Goal: Information Seeking & Learning: Learn about a topic

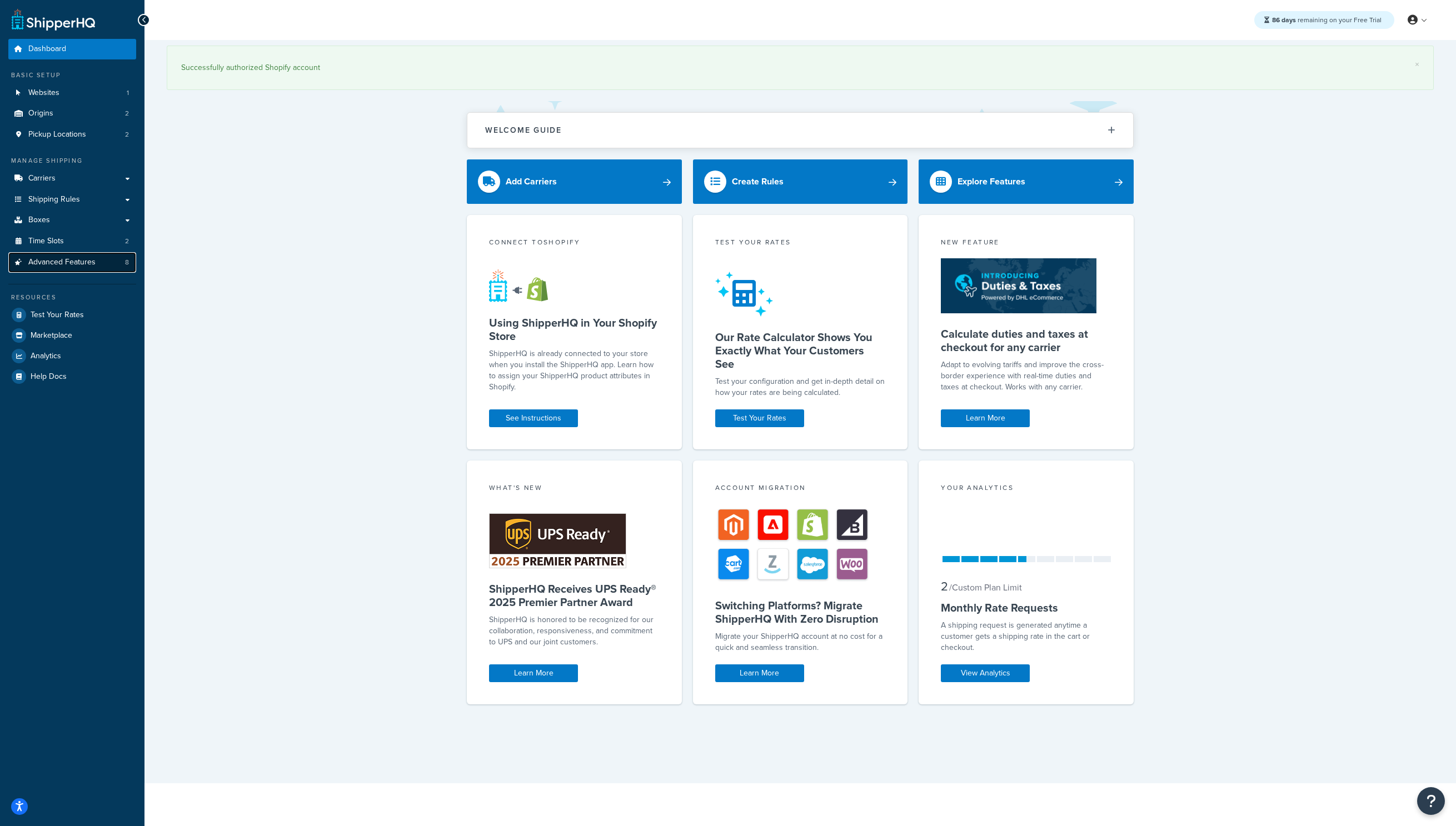
click at [57, 267] on span "Advanced Features" at bounding box center [61, 263] width 67 height 10
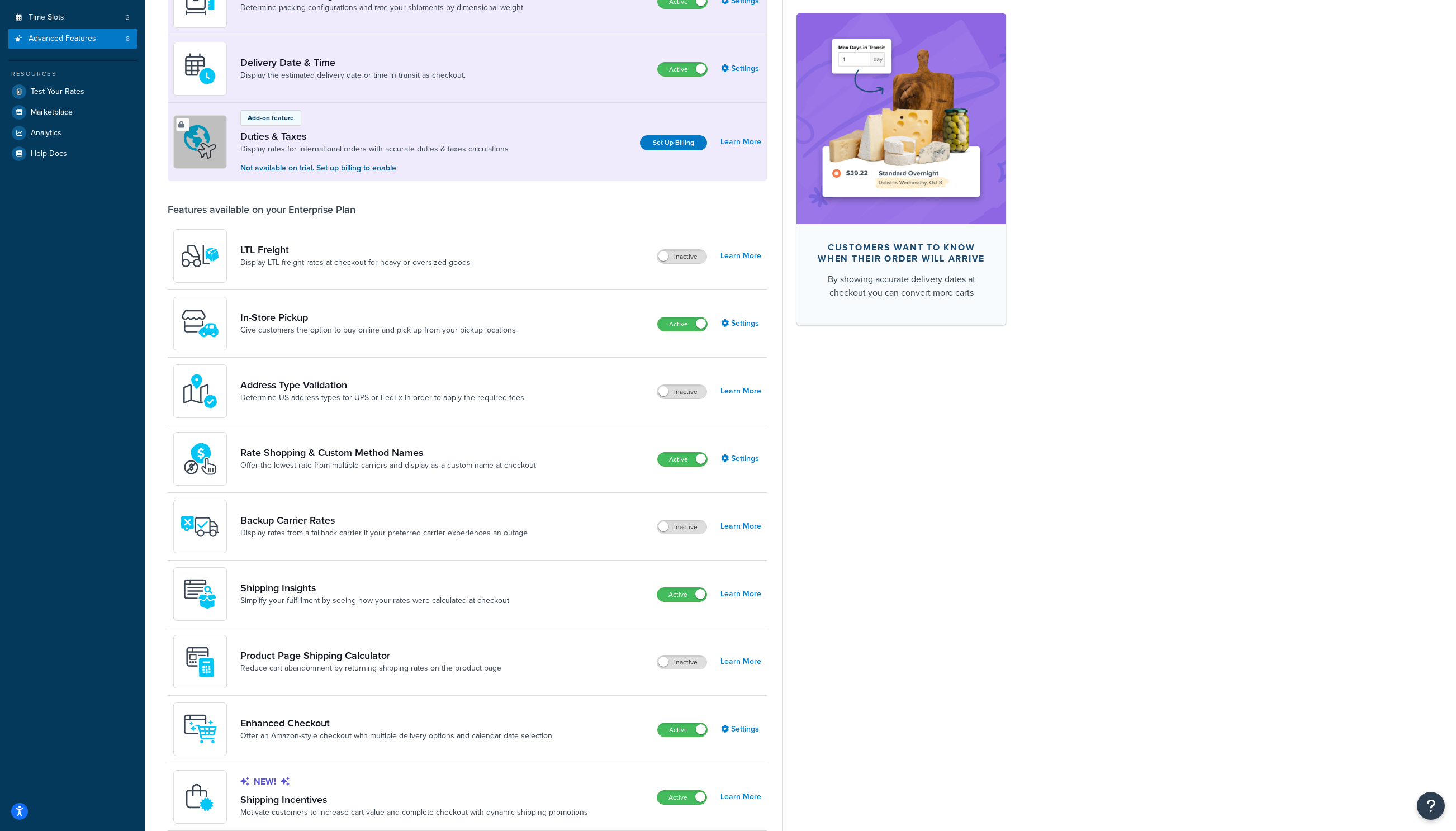
scroll to position [341, 0]
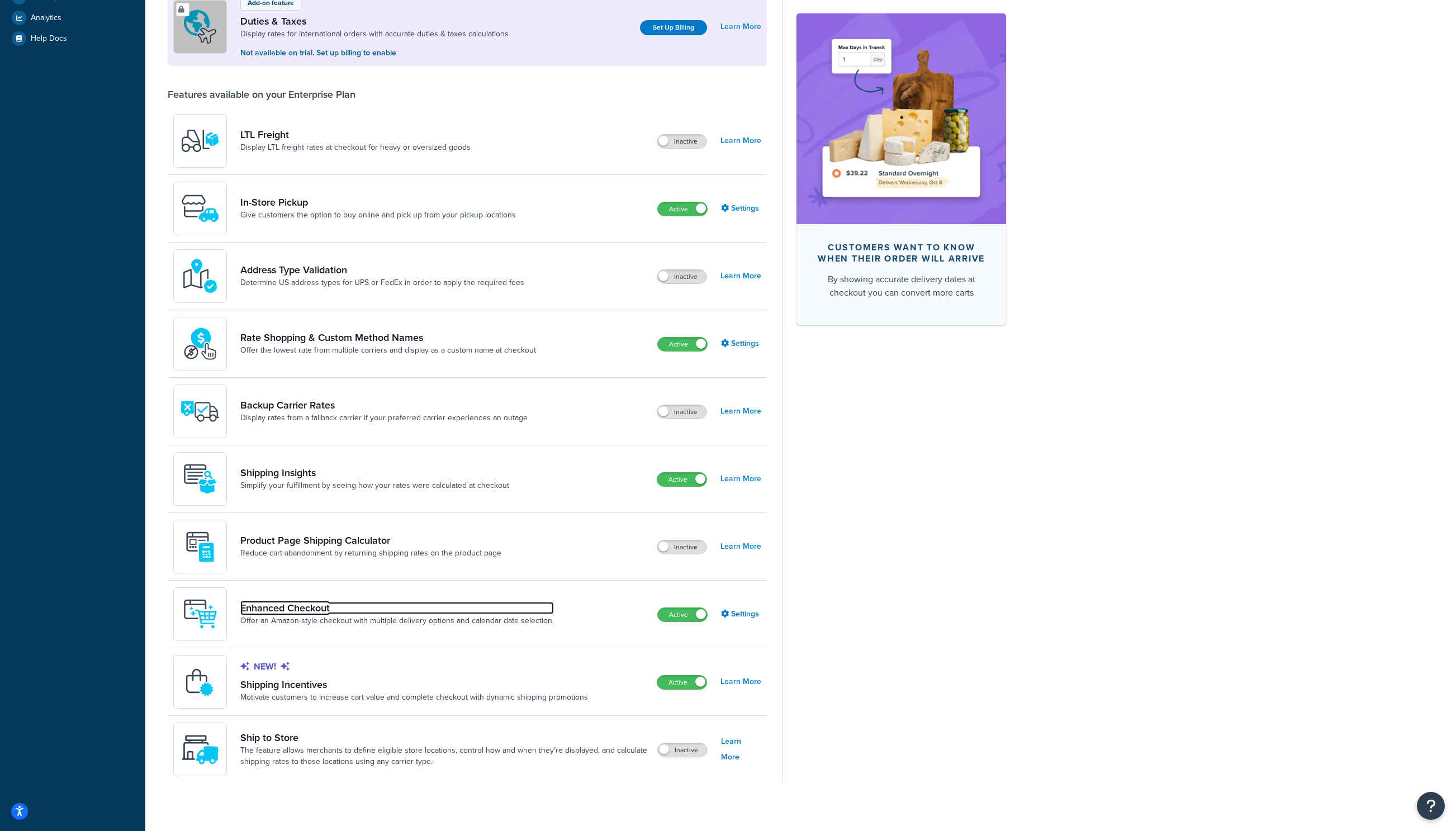
click at [286, 610] on link "Enhanced Checkout" at bounding box center [398, 607] width 314 height 12
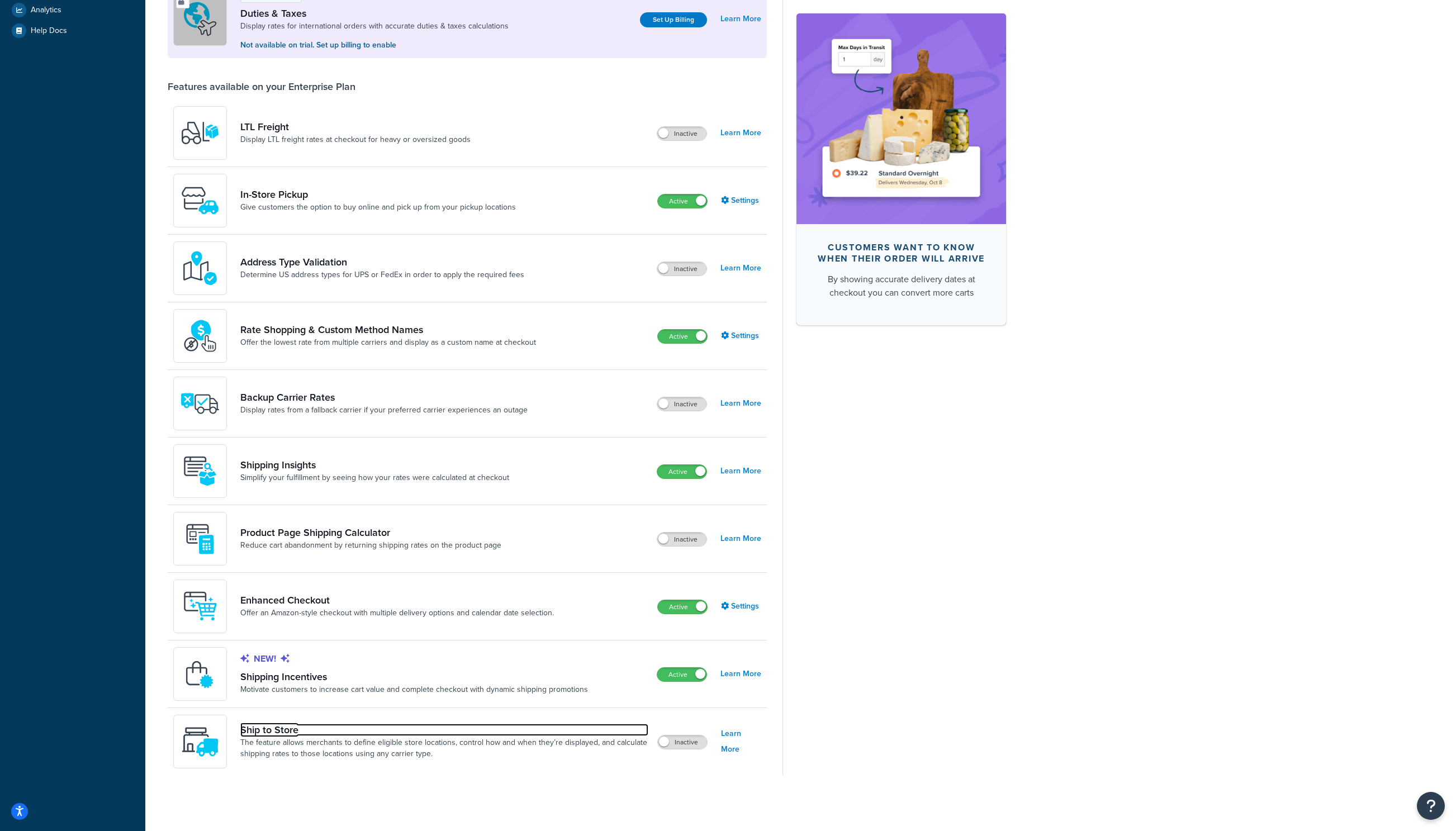
click at [287, 729] on link "Ship to Store" at bounding box center [445, 729] width 408 height 12
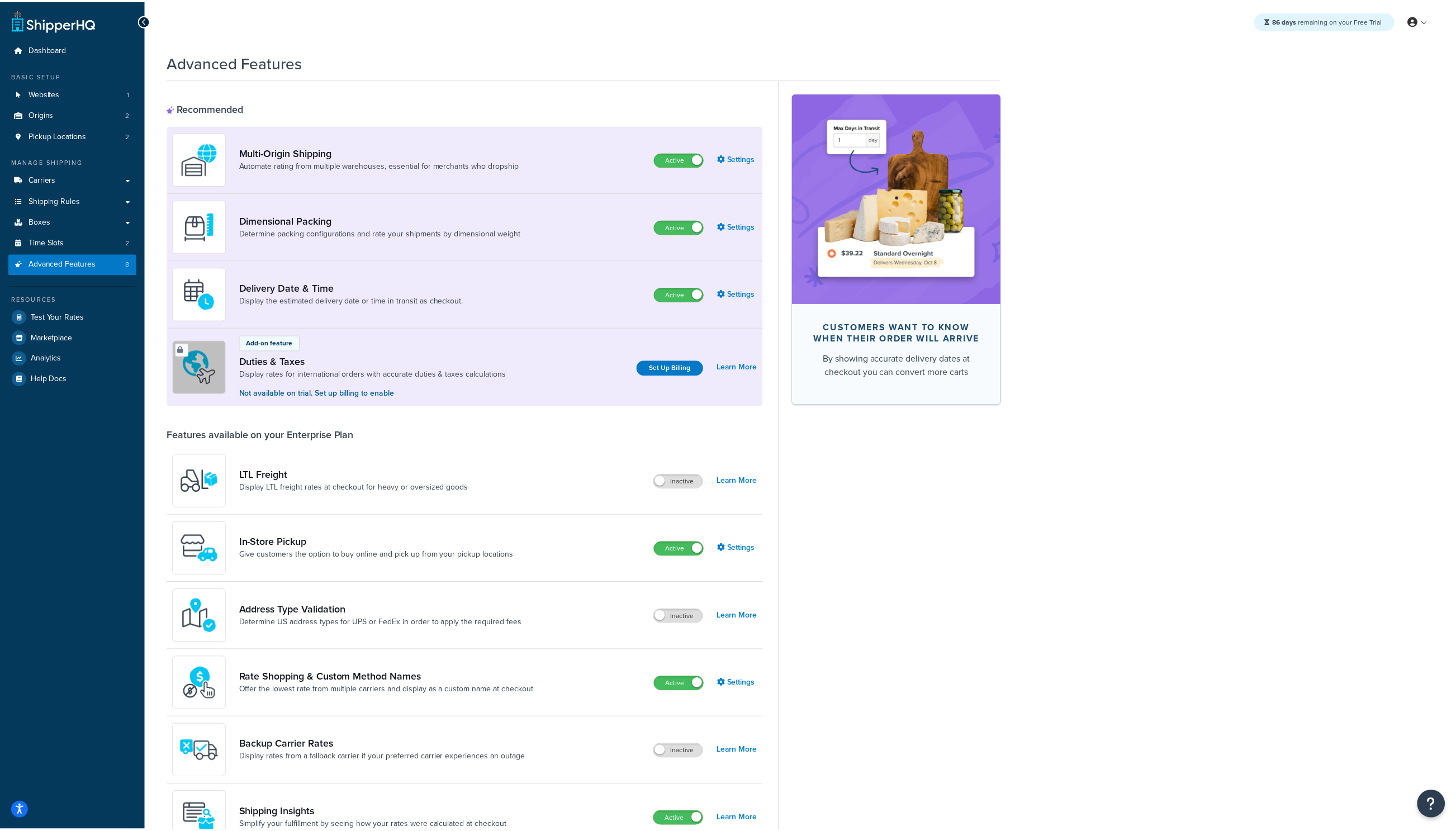
scroll to position [348, 0]
